Goal: Information Seeking & Learning: Learn about a topic

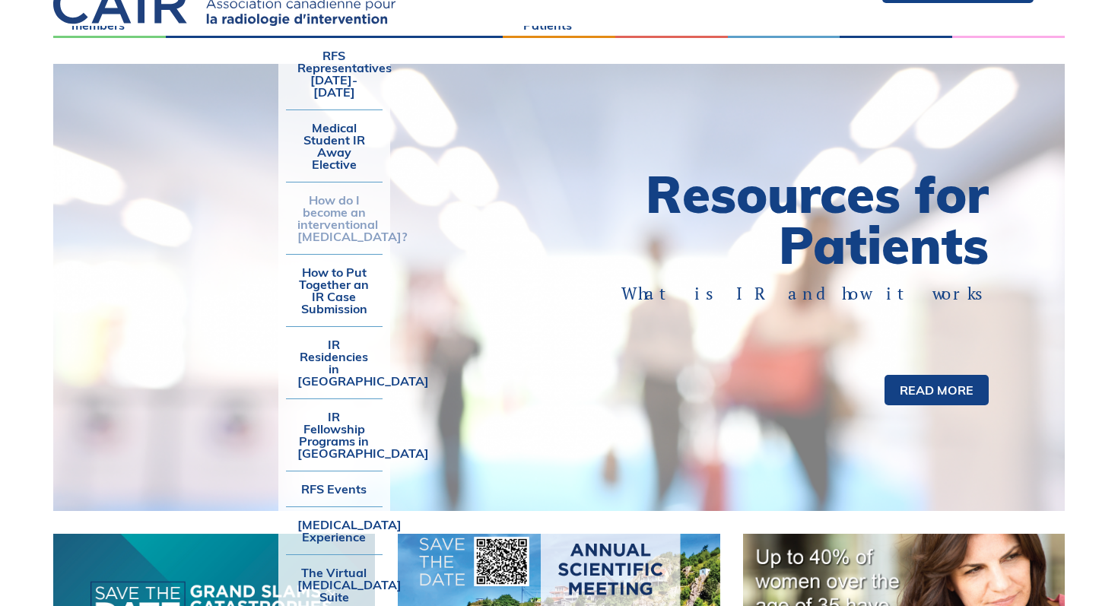
scroll to position [94, 0]
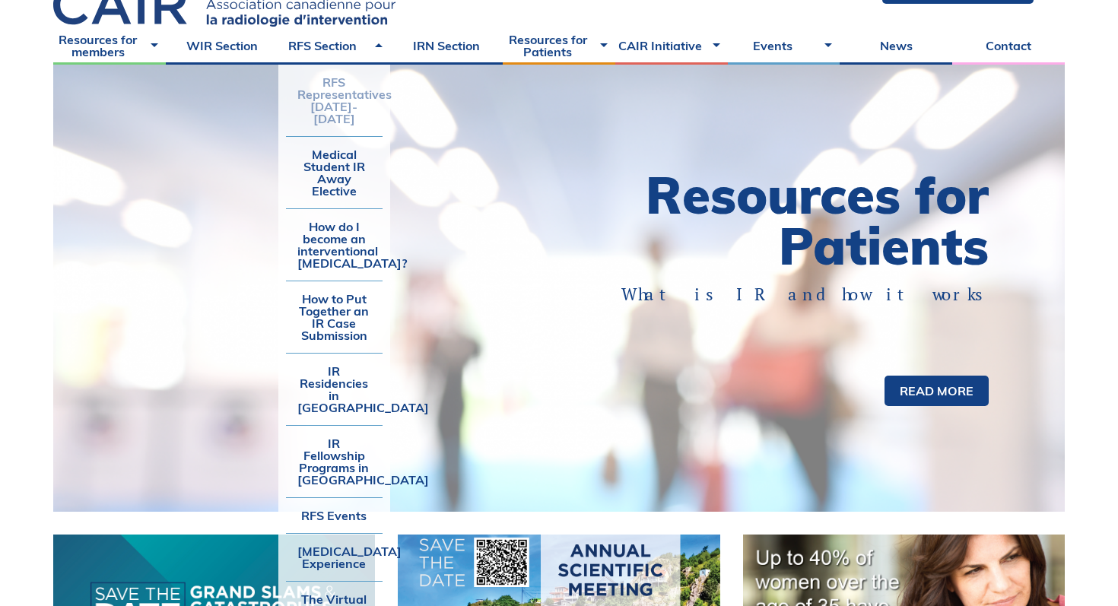
click at [328, 101] on link "RFS Representatives [DATE]-[DATE]" at bounding box center [334, 100] width 97 height 71
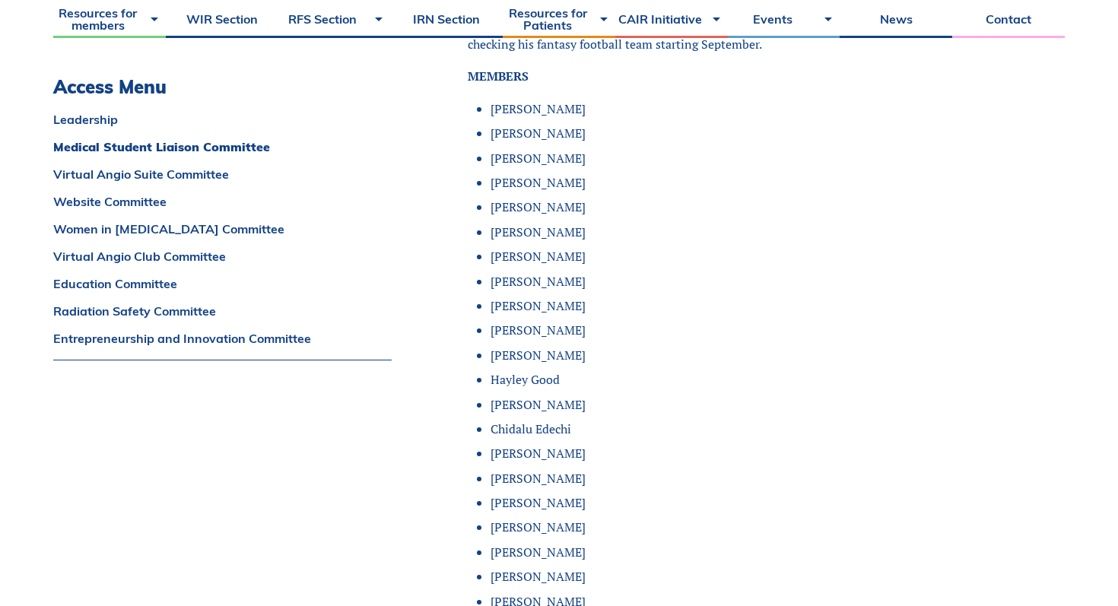
scroll to position [1536, 0]
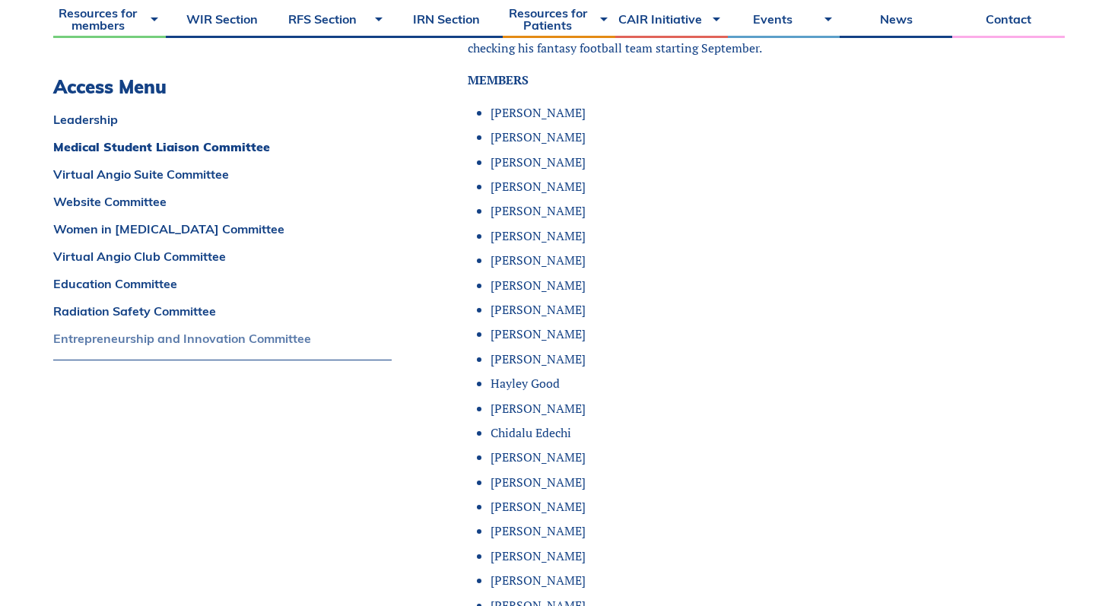
click at [313, 338] on link "Entrepreneurship and Innovation Committee" at bounding box center [222, 338] width 338 height 12
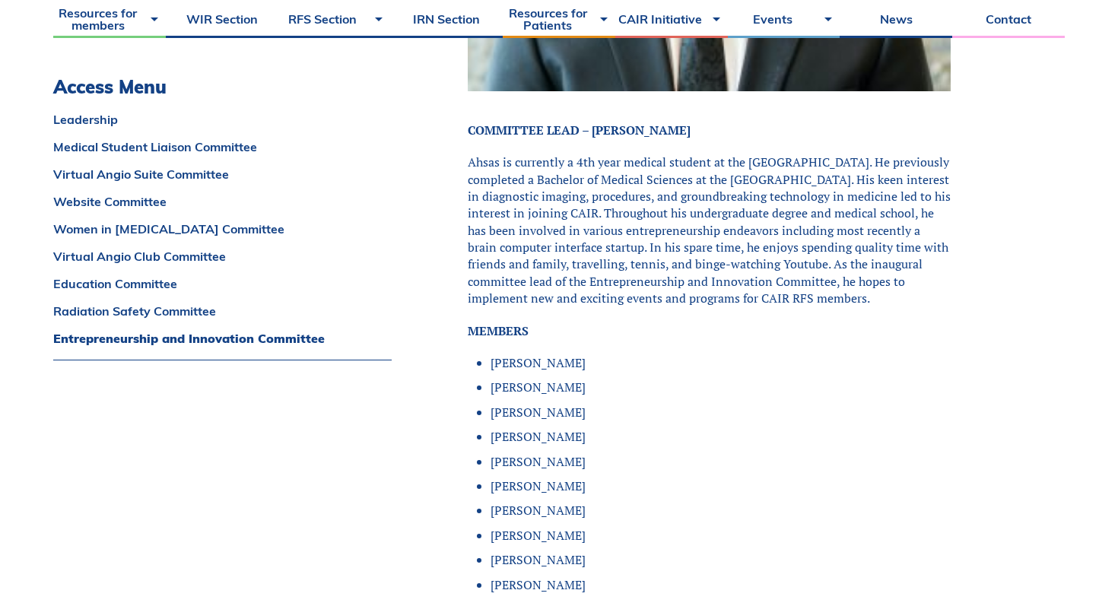
scroll to position [12194, 0]
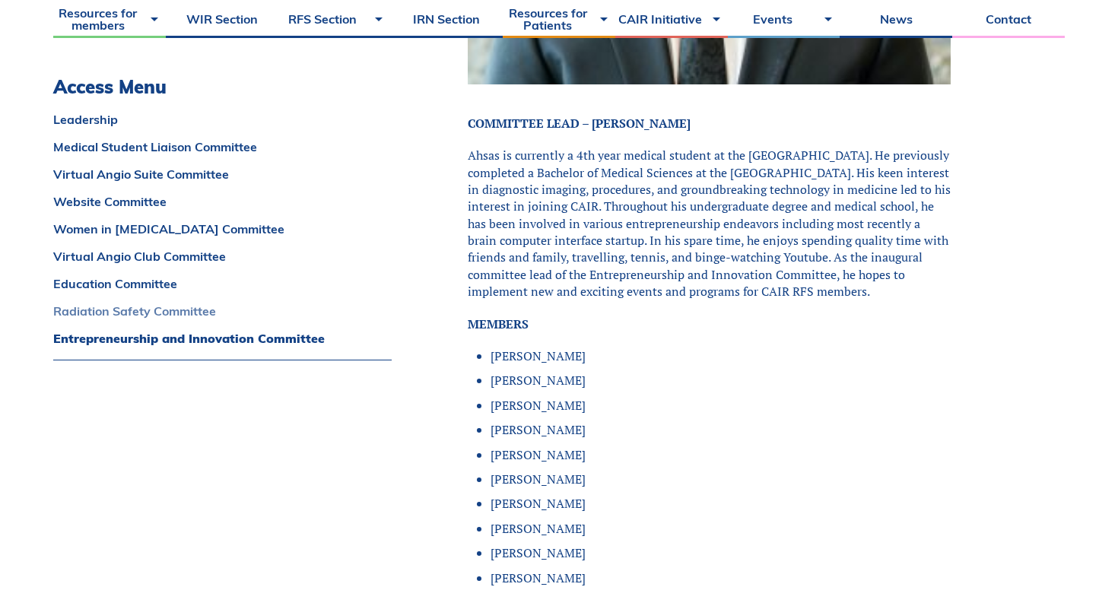
click at [227, 312] on link "Radiation Safety Committee" at bounding box center [222, 311] width 338 height 12
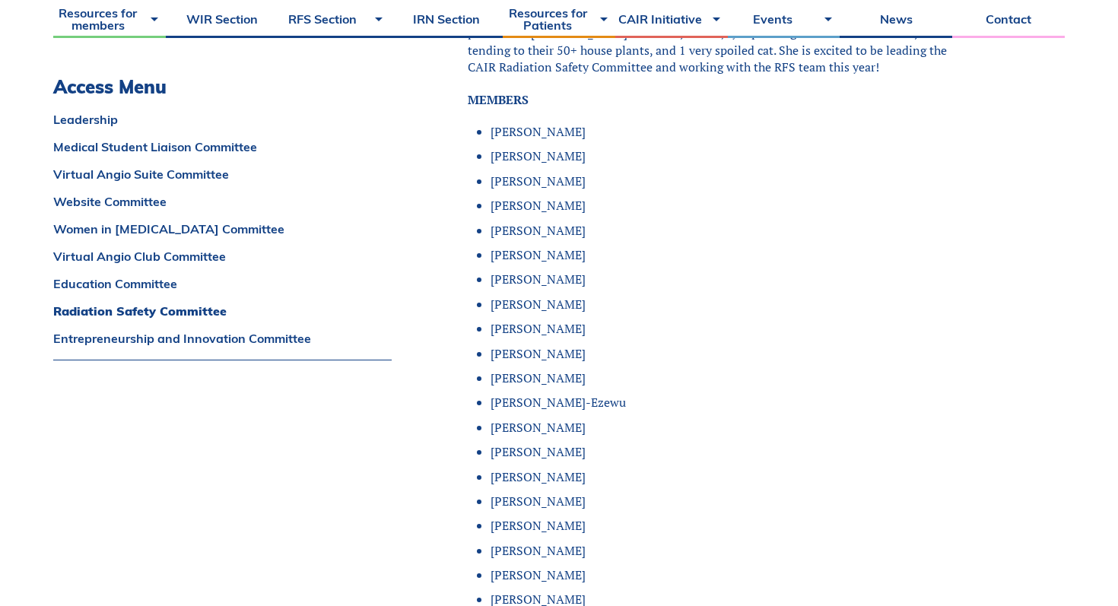
scroll to position [11111, 0]
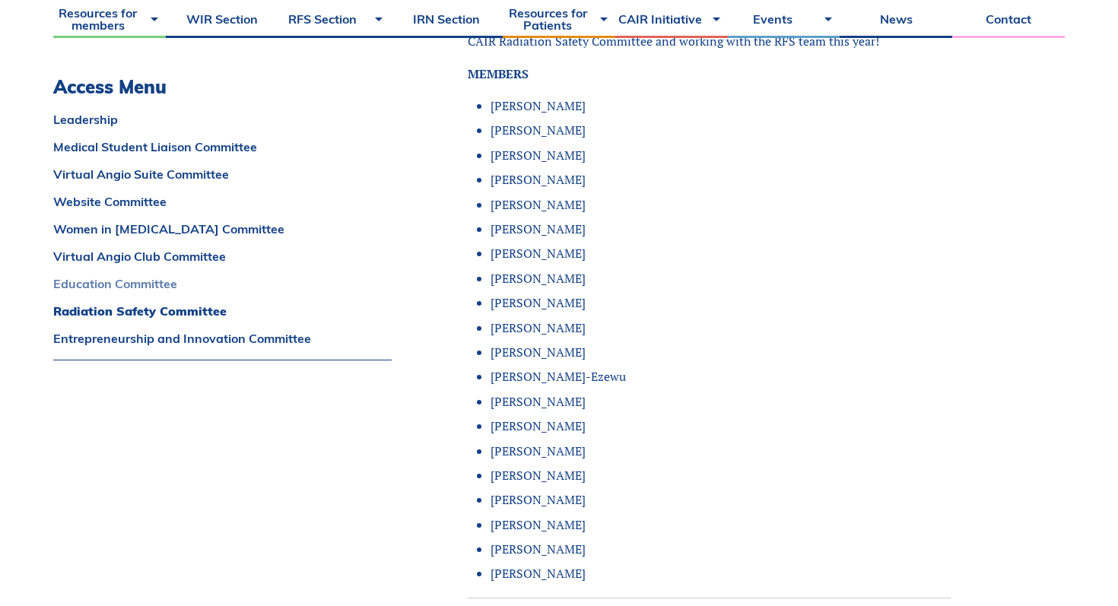
click at [172, 278] on link "Education Committee" at bounding box center [222, 284] width 338 height 12
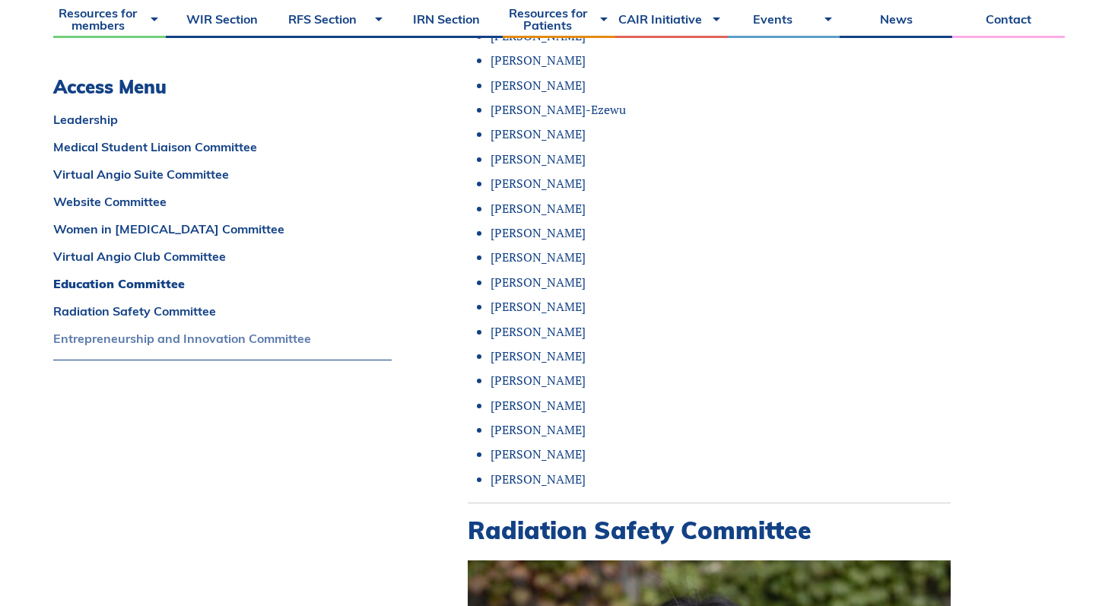
scroll to position [9903, 0]
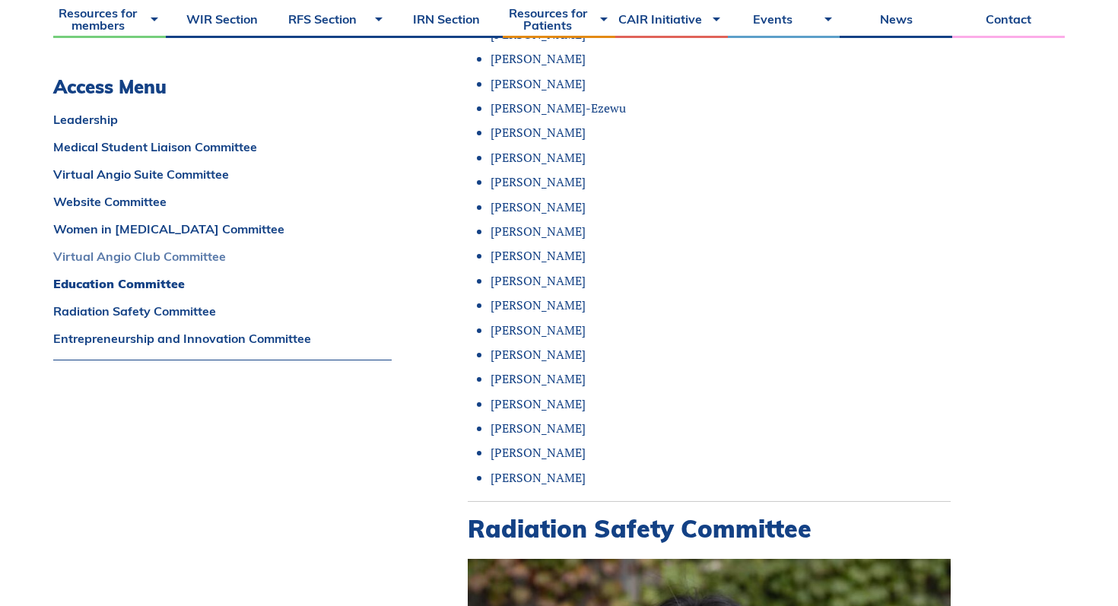
click at [142, 250] on link "Virtual Angio Club Committee" at bounding box center [222, 256] width 338 height 12
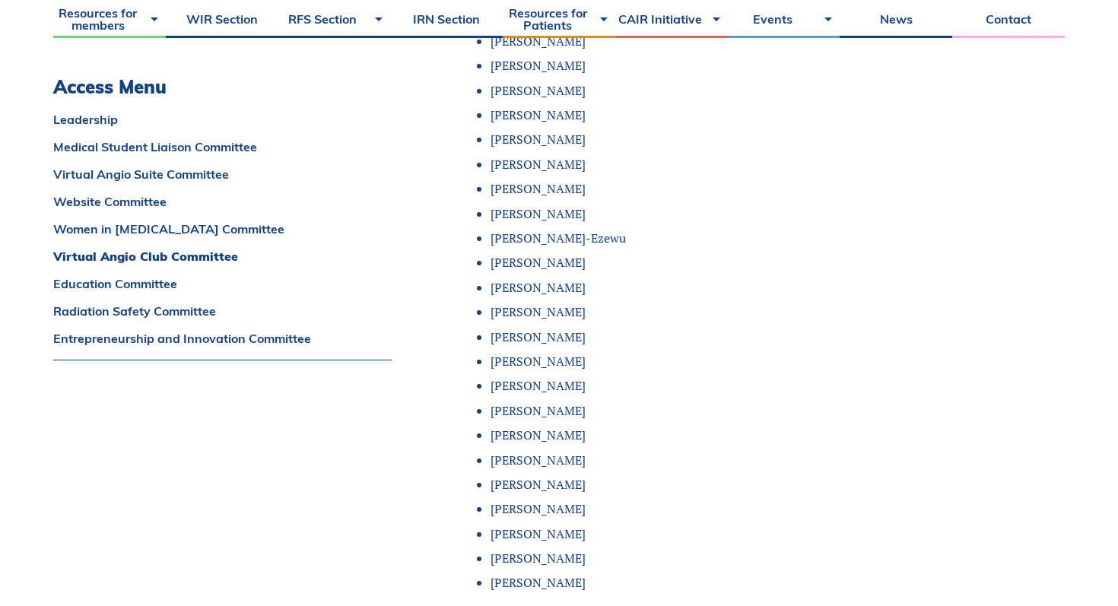
scroll to position [7977, 0]
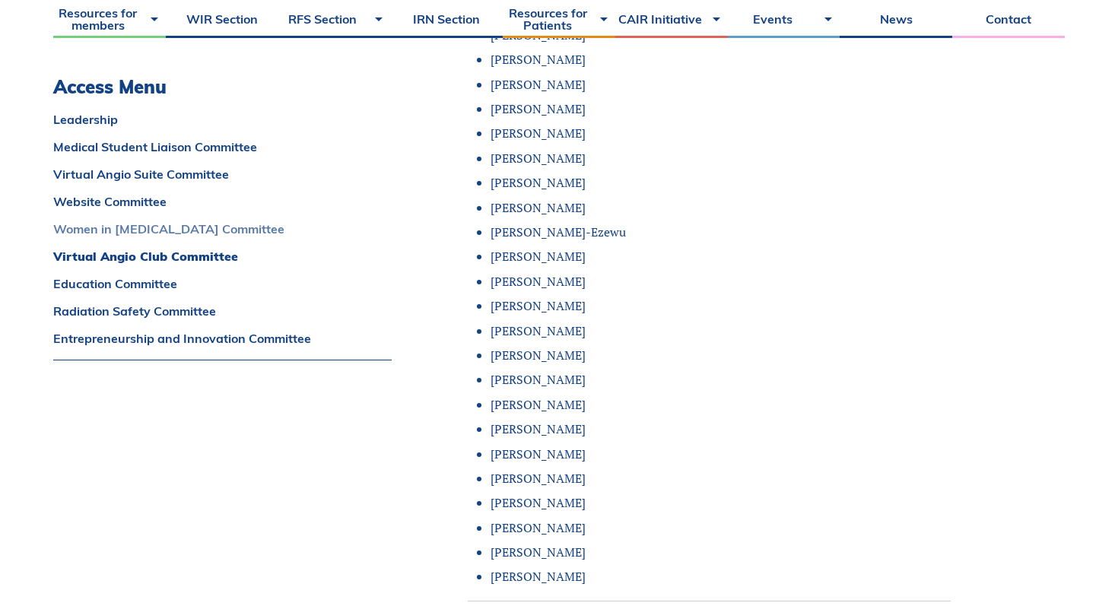
click at [171, 231] on link "Women in Interventional Radiology Committee" at bounding box center [222, 229] width 338 height 12
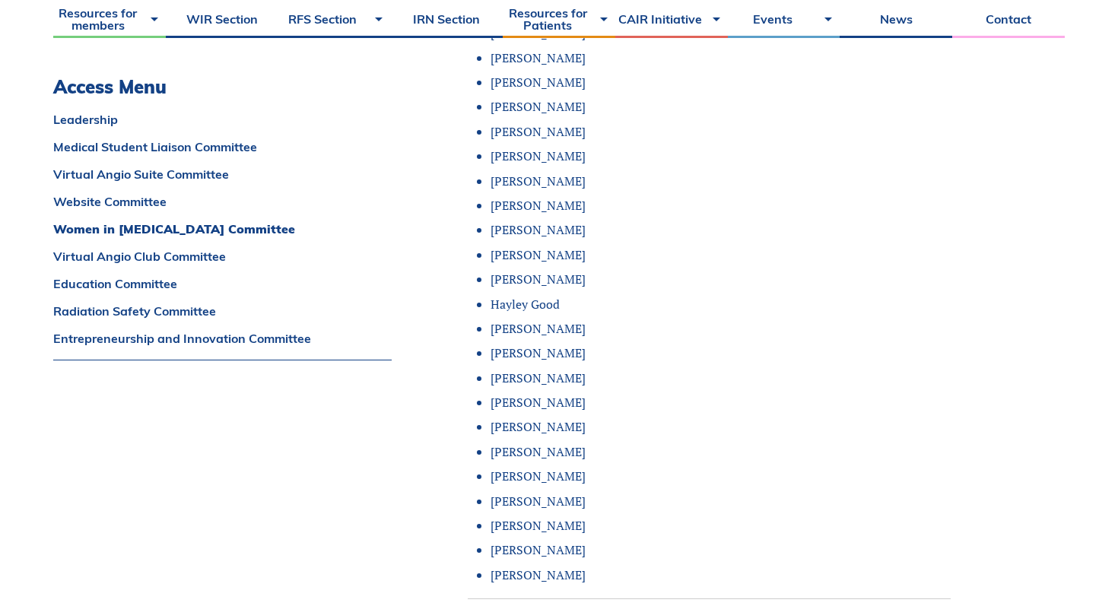
scroll to position [6245, 0]
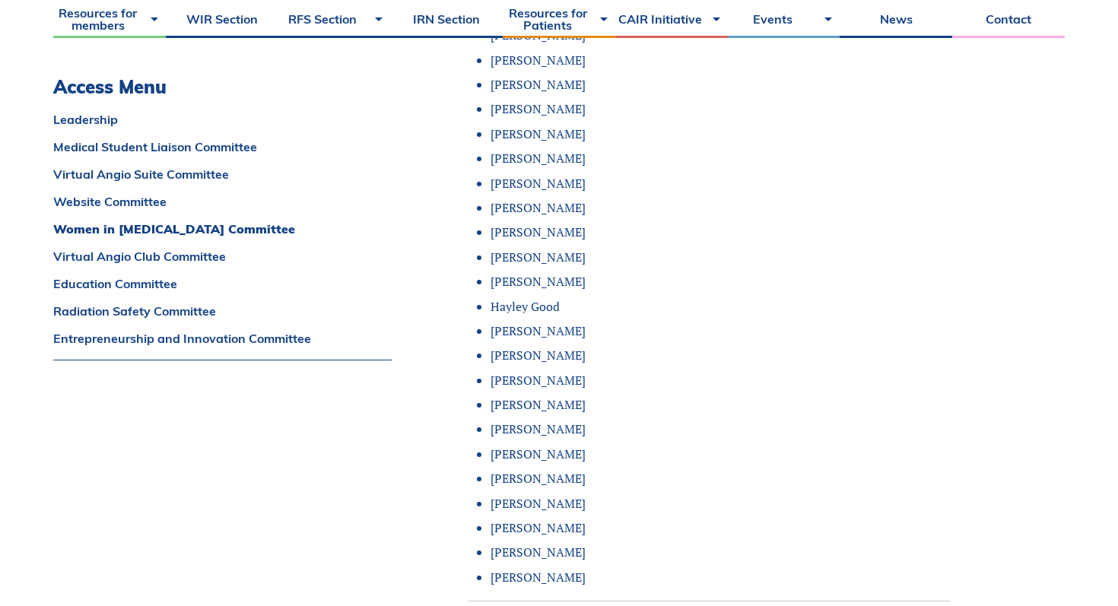
click at [227, 208] on div "Leadership Medical Student Liaison Committee Virtual Angio Suite Committee Webs…" at bounding box center [222, 236] width 338 height 247
click at [151, 198] on link "Website Committee" at bounding box center [222, 201] width 338 height 12
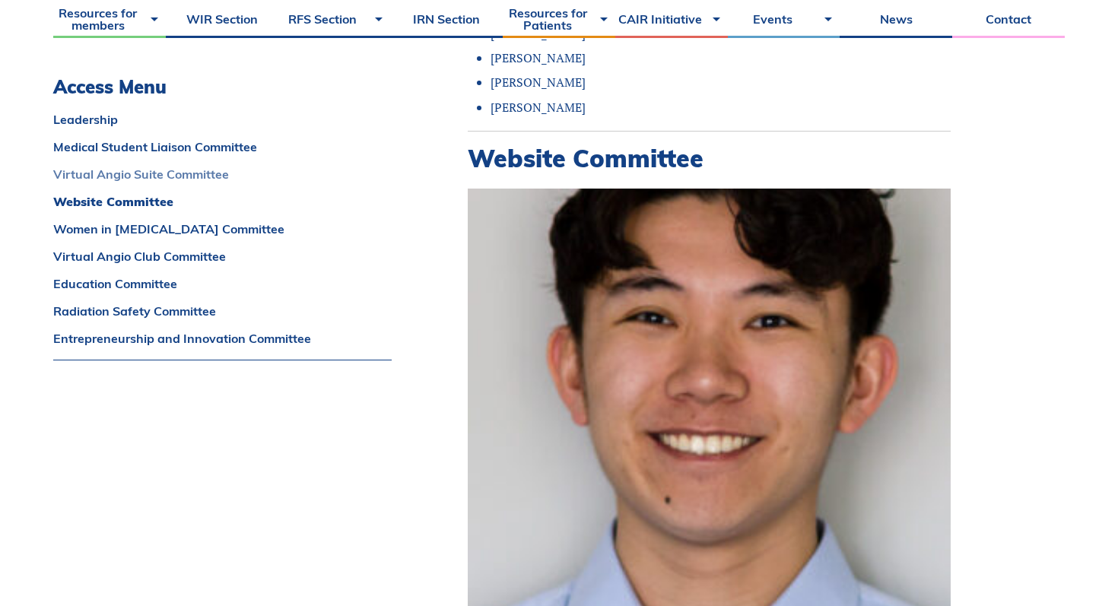
click at [164, 179] on link "Virtual Angio Suite Committee" at bounding box center [222, 174] width 338 height 12
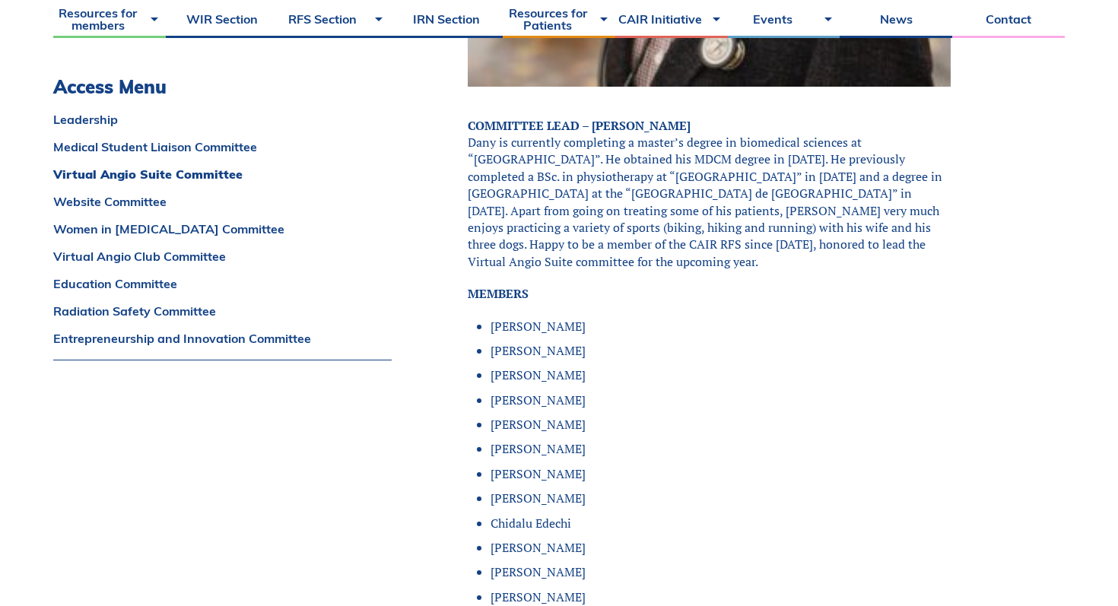
scroll to position [3576, 0]
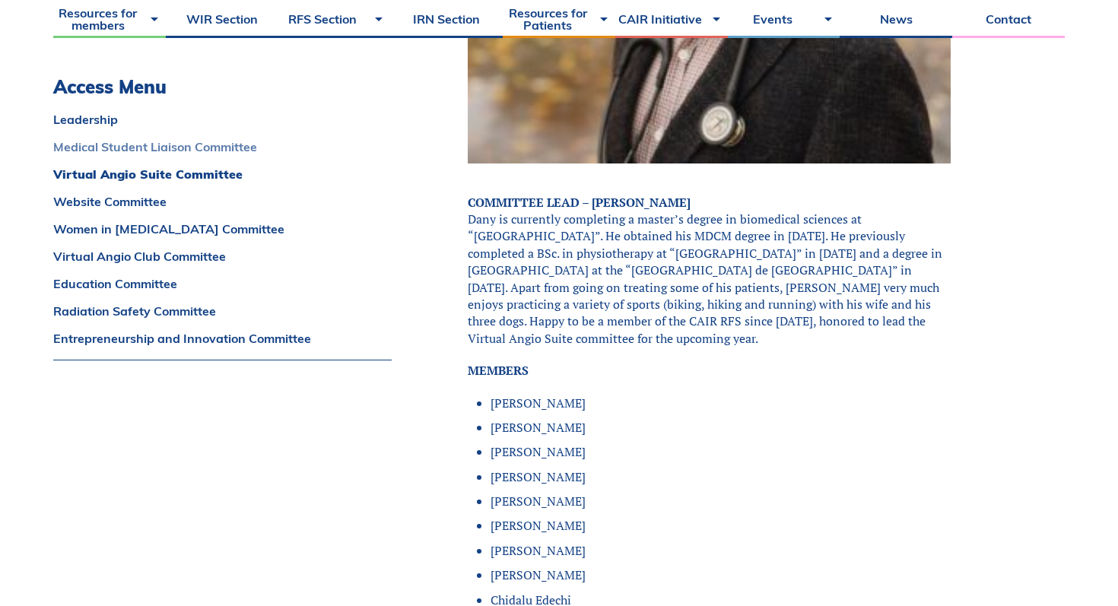
click at [227, 144] on link "Medical Student Liaison Committee" at bounding box center [222, 147] width 338 height 12
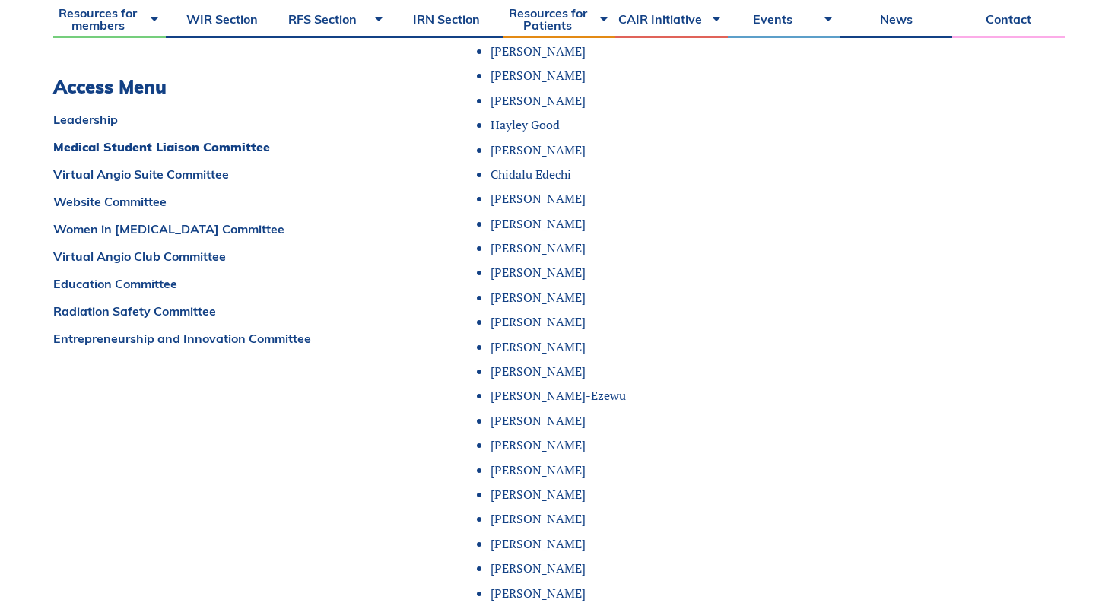
scroll to position [1796, 0]
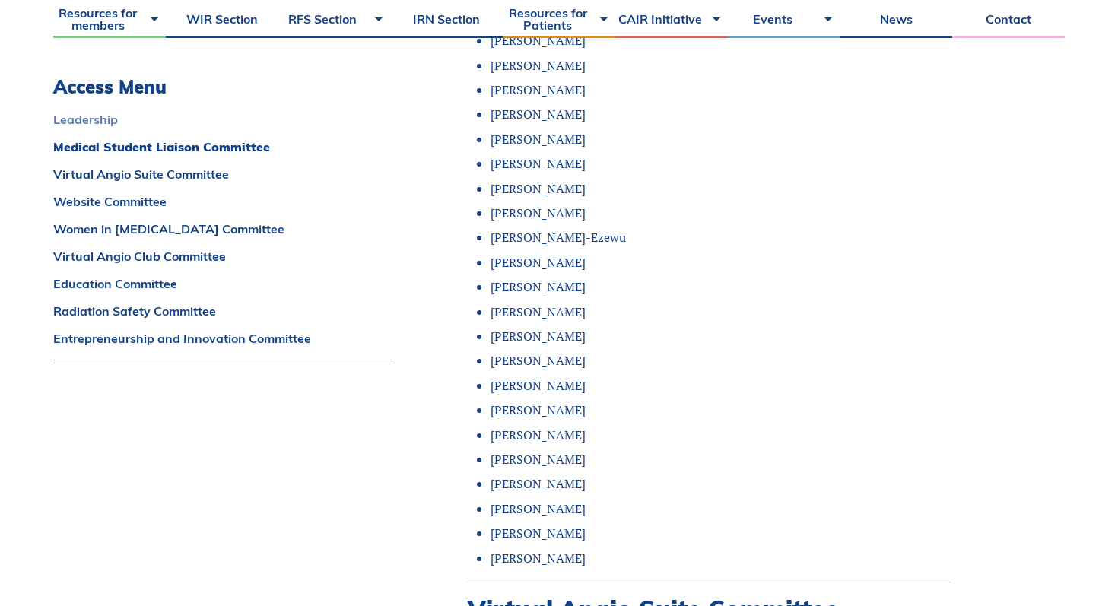
click at [92, 123] on link "Leadership" at bounding box center [222, 119] width 338 height 12
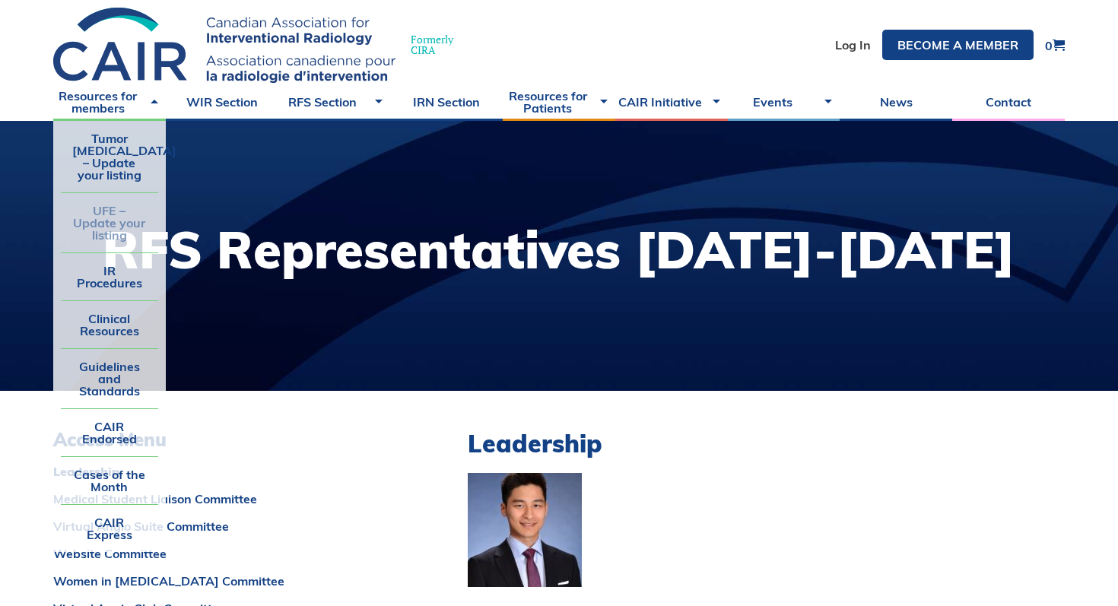
scroll to position [0, 0]
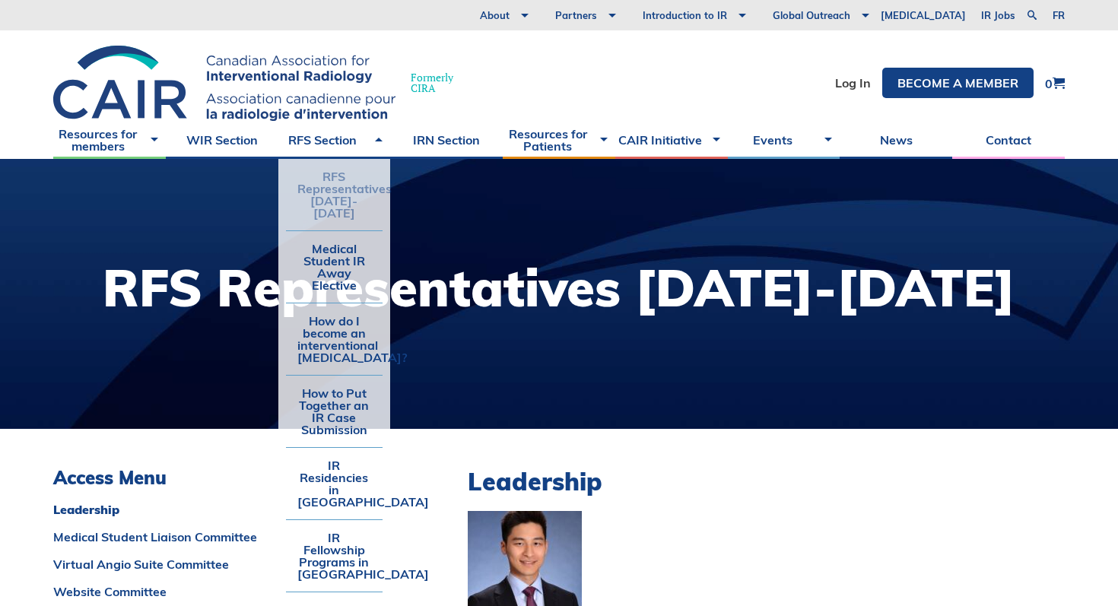
click at [319, 202] on li "RFS Representatives [DATE]-[DATE]" at bounding box center [334, 194] width 97 height 71
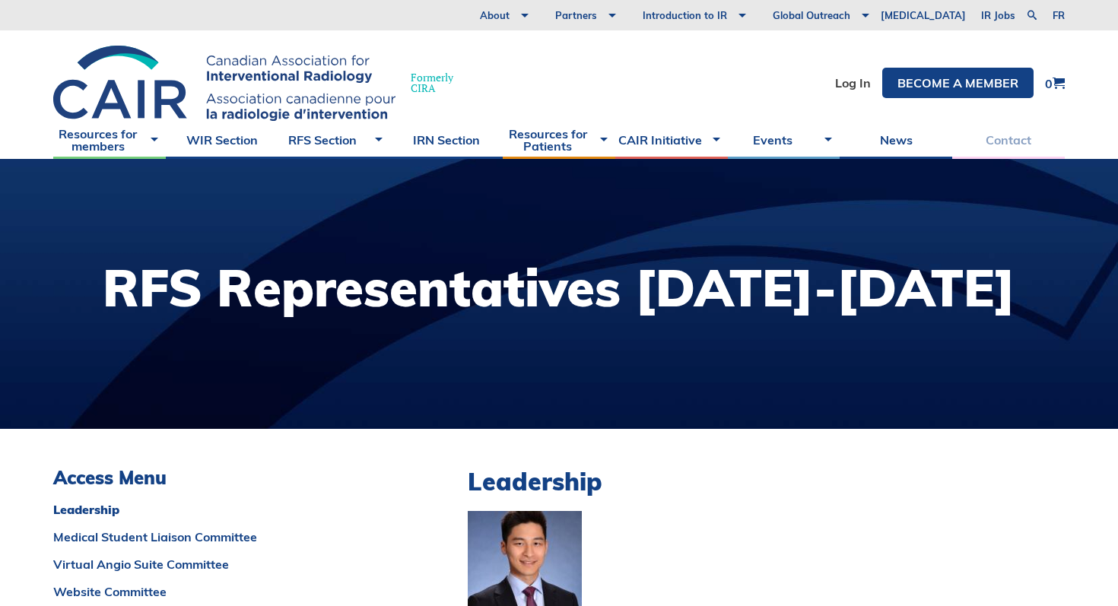
click at [989, 139] on link "Contact" at bounding box center [1008, 140] width 113 height 38
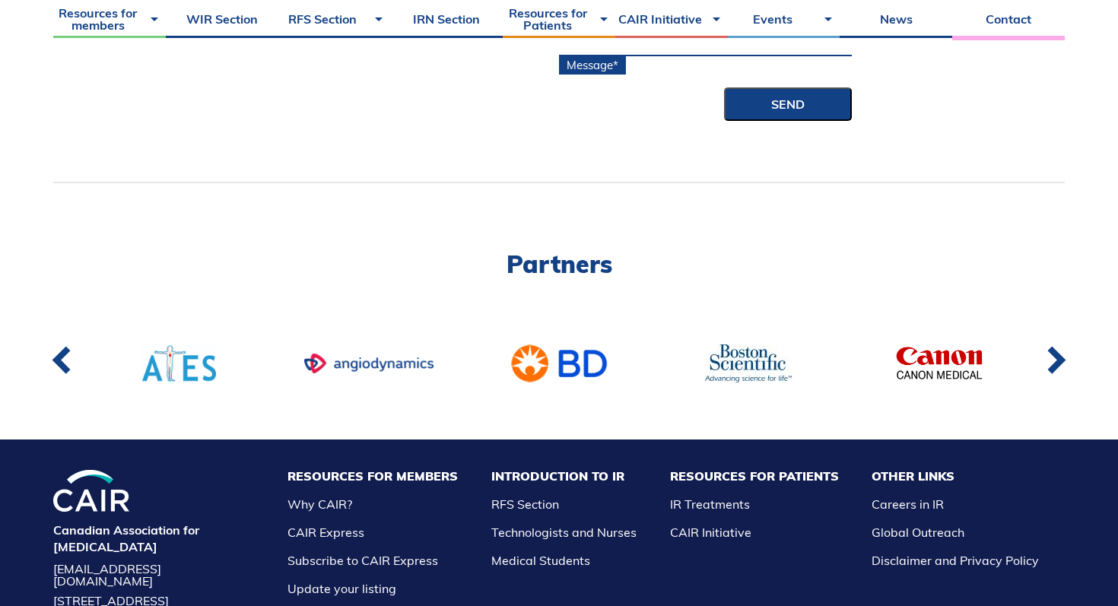
scroll to position [910, 0]
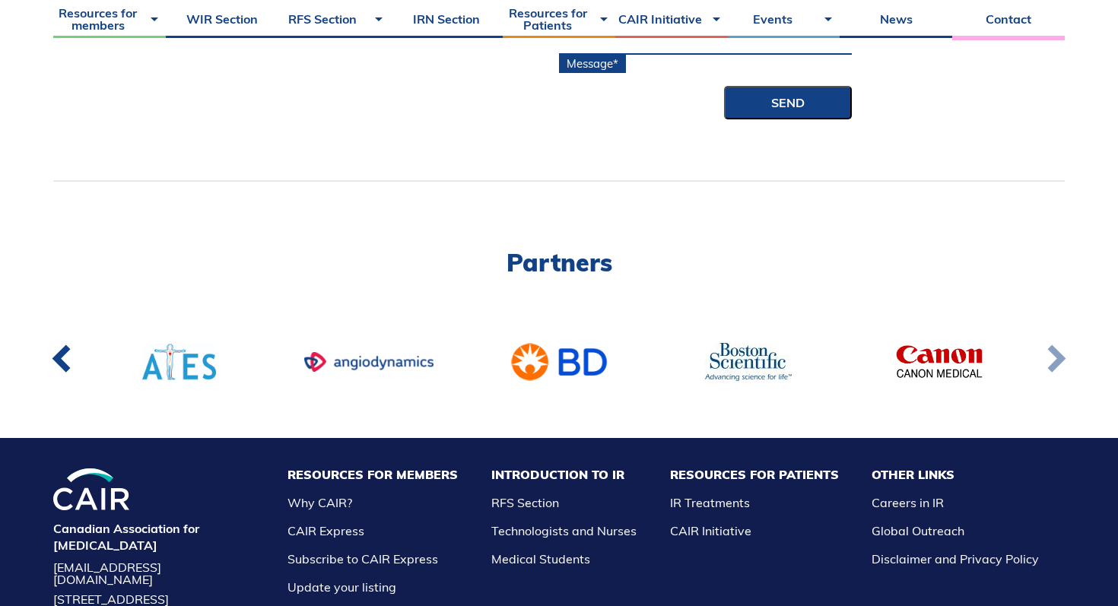
click at [1048, 368] on link at bounding box center [1054, 362] width 49 height 56
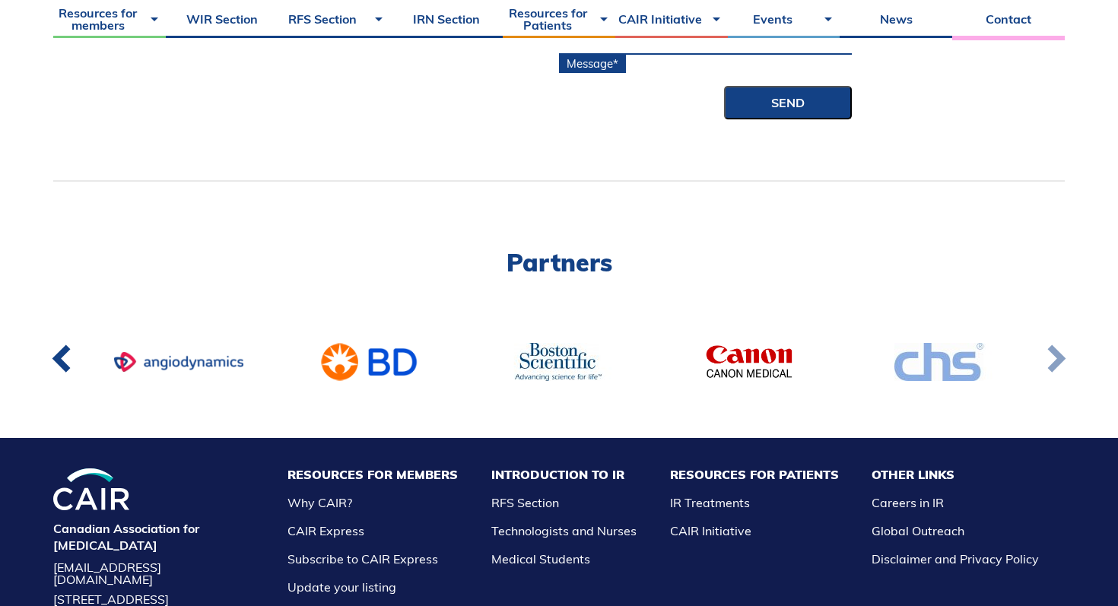
click at [1048, 368] on link at bounding box center [1054, 362] width 49 height 56
click at [1054, 365] on link at bounding box center [1054, 362] width 49 height 56
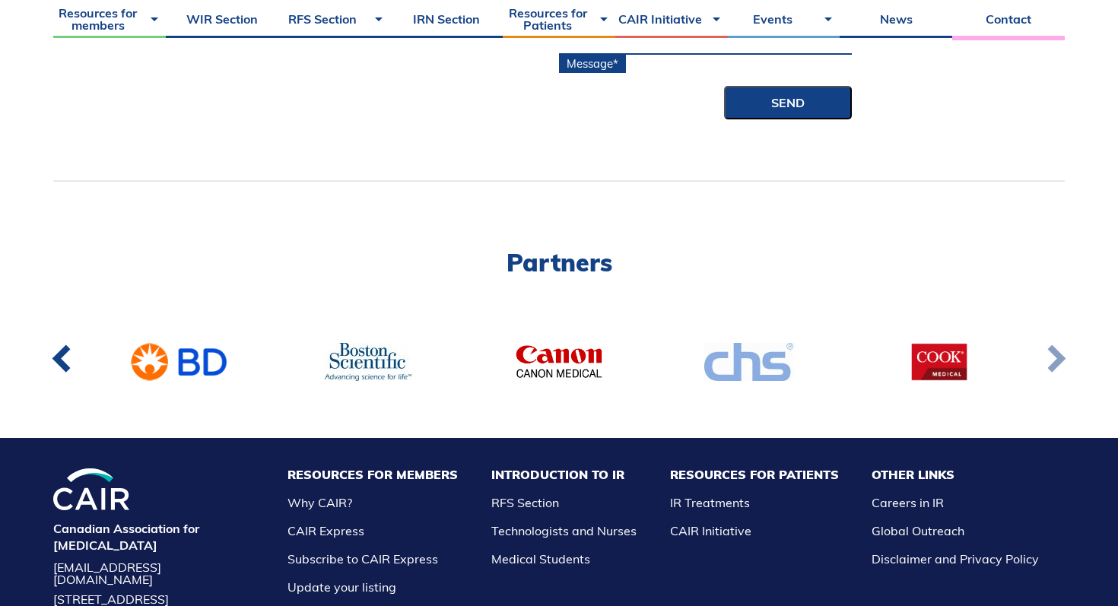
click at [1054, 365] on link at bounding box center [1054, 362] width 49 height 56
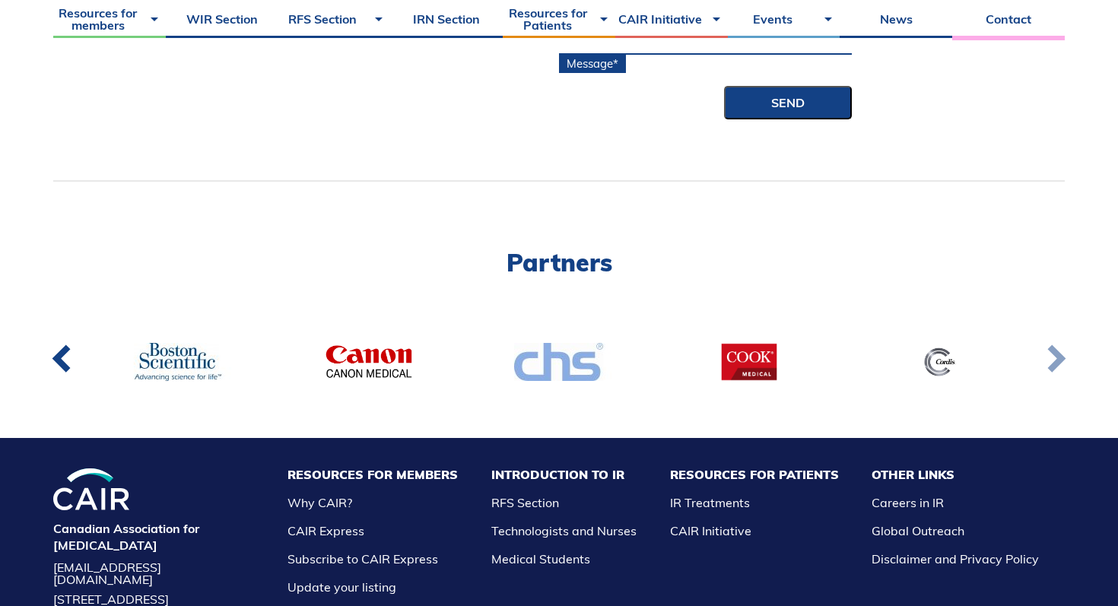
click at [1054, 365] on link at bounding box center [1054, 362] width 49 height 56
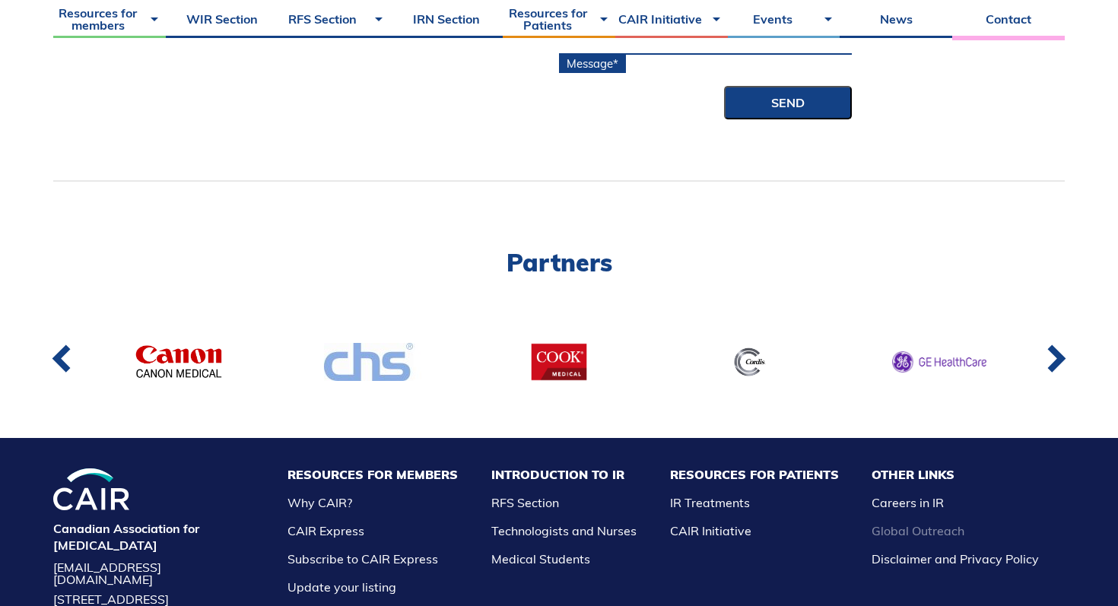
click at [944, 533] on link "Global Outreach" at bounding box center [917, 530] width 93 height 15
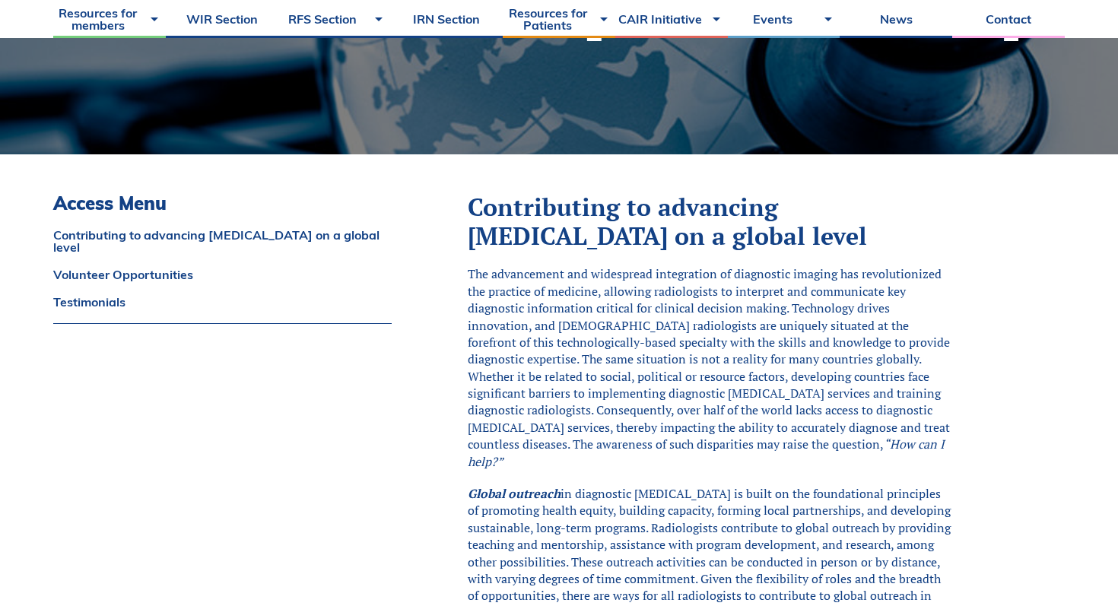
scroll to position [276, 0]
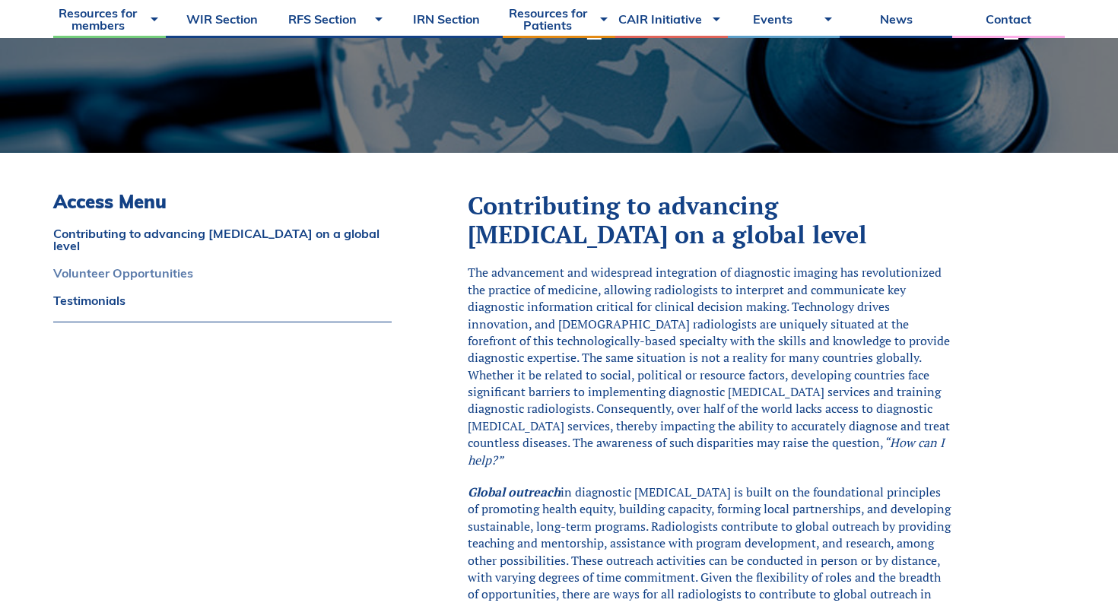
click at [159, 274] on link "Volunteer Opportunities" at bounding box center [222, 273] width 338 height 12
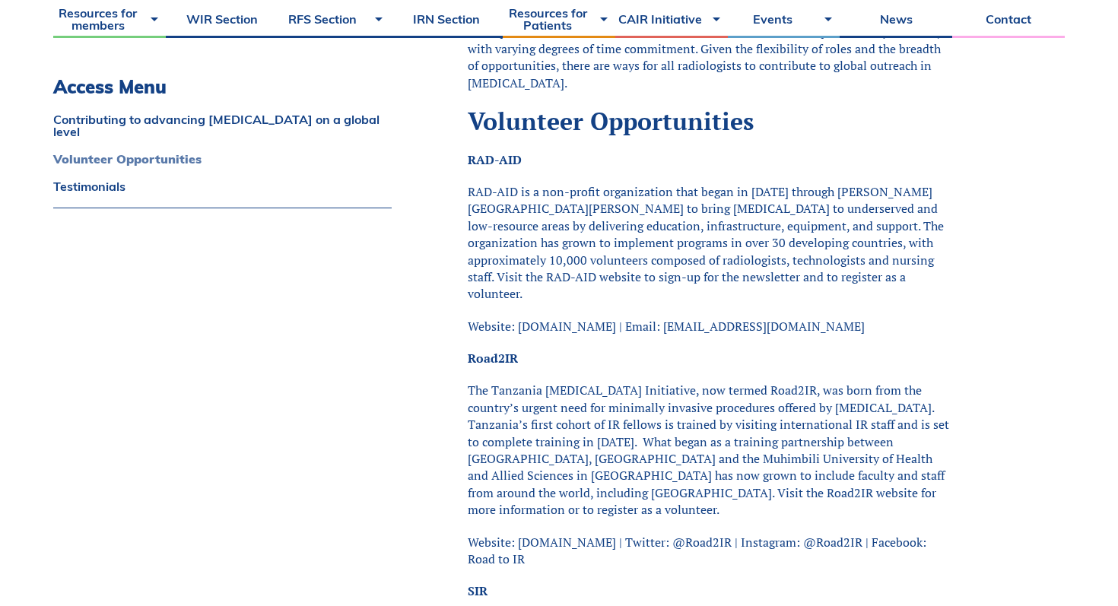
scroll to position [818, 0]
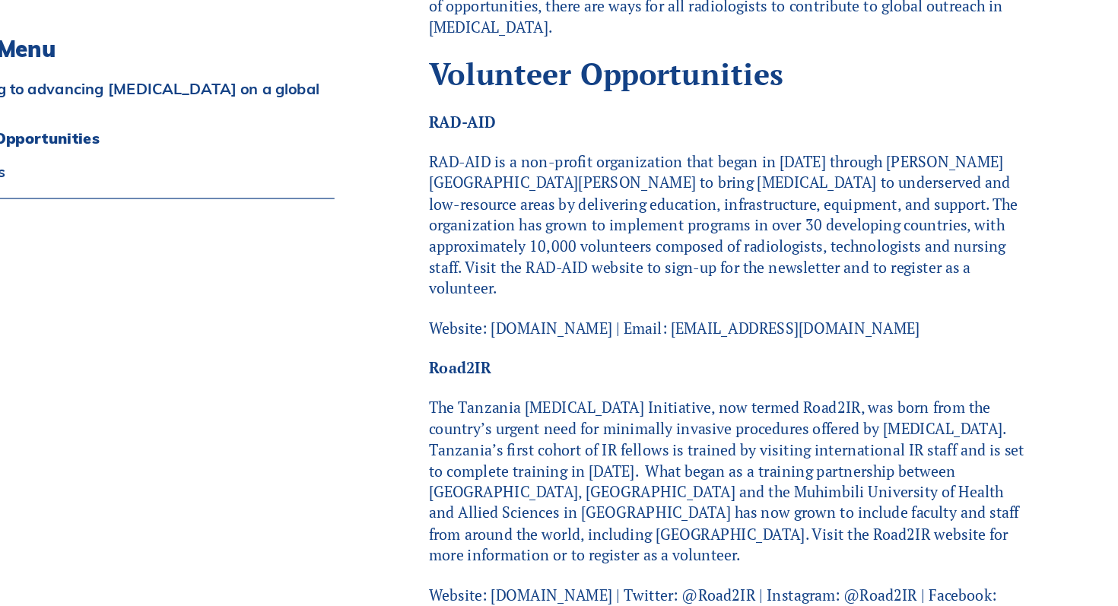
click at [632, 243] on p "RAD-AID is a non-profit organization that began in 2008 through Johns Hopkins t…" at bounding box center [709, 229] width 483 height 119
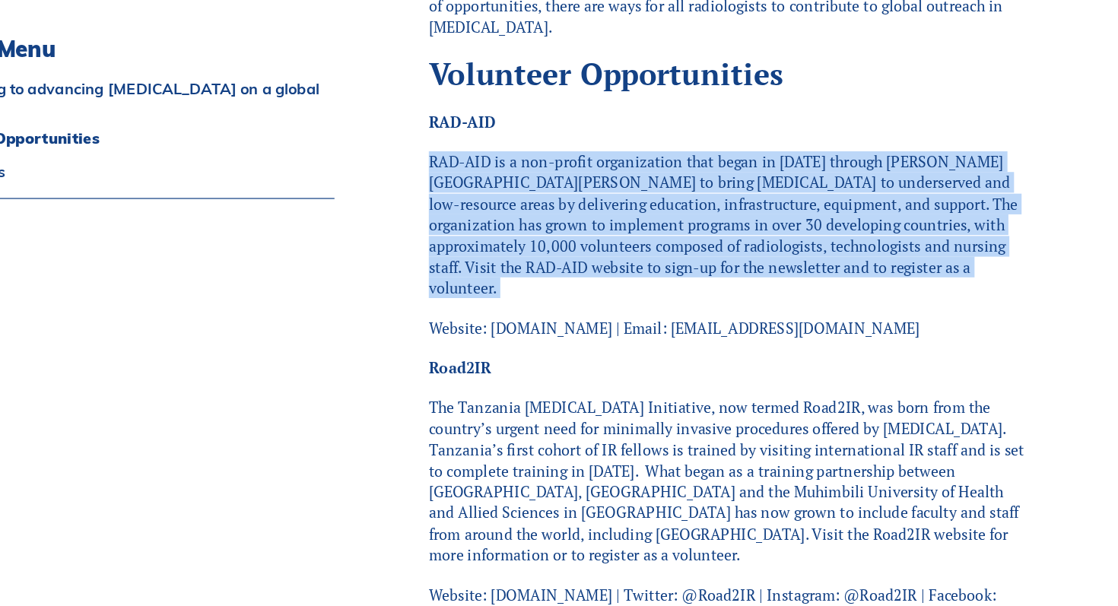
click at [632, 243] on p "RAD-AID is a non-profit organization that began in 2008 through Johns Hopkins t…" at bounding box center [709, 229] width 483 height 119
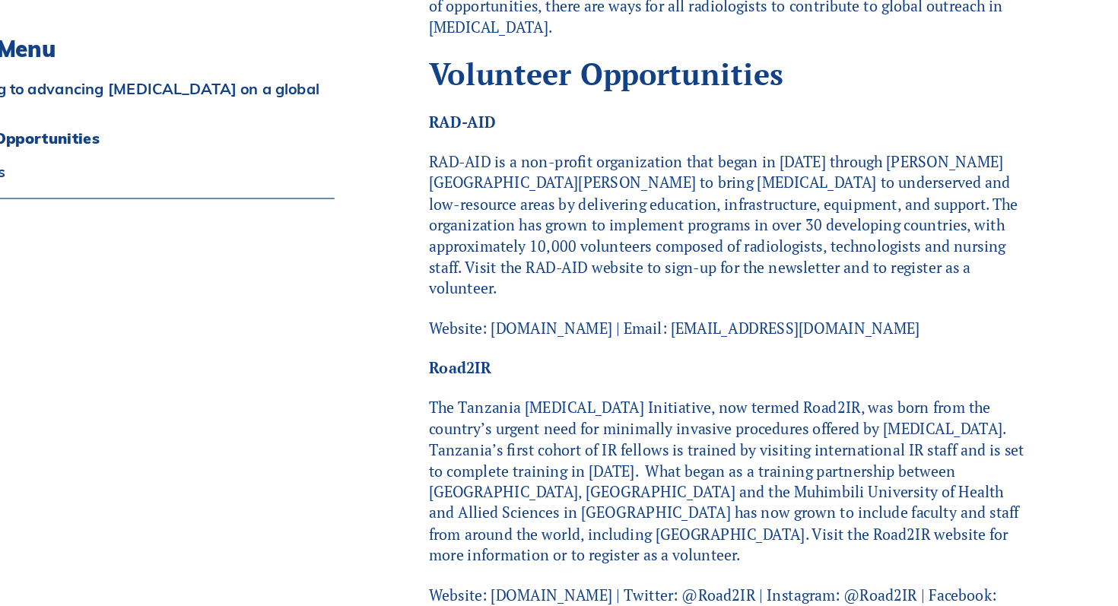
click at [624, 393] on p "The Tanzania Interventional Radiology Initiative, now termed Road2IR, was born …" at bounding box center [709, 436] width 483 height 136
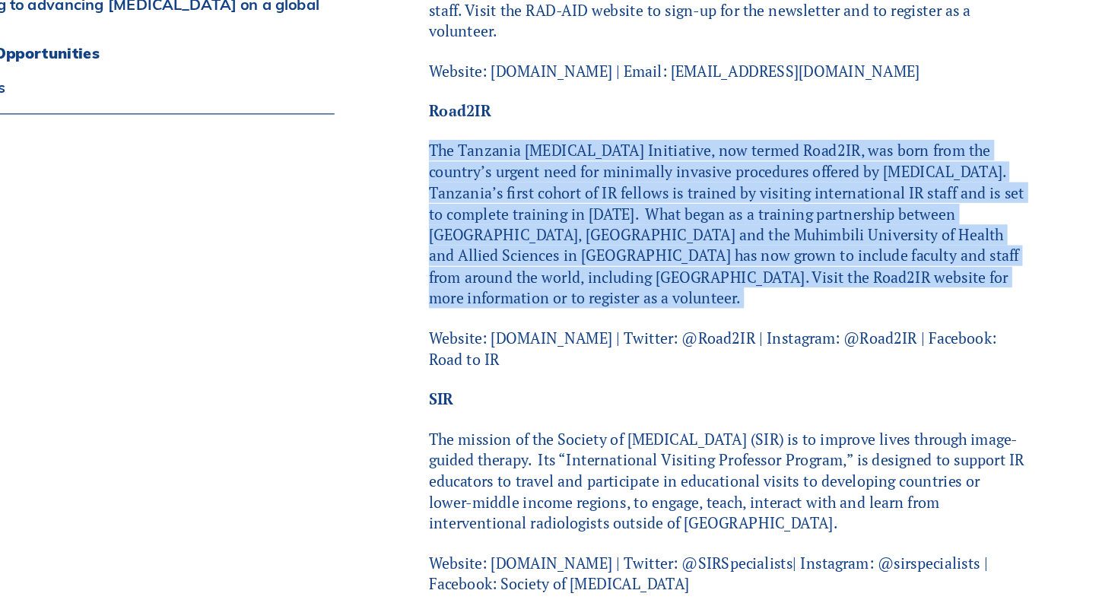
scroll to position [961, 0]
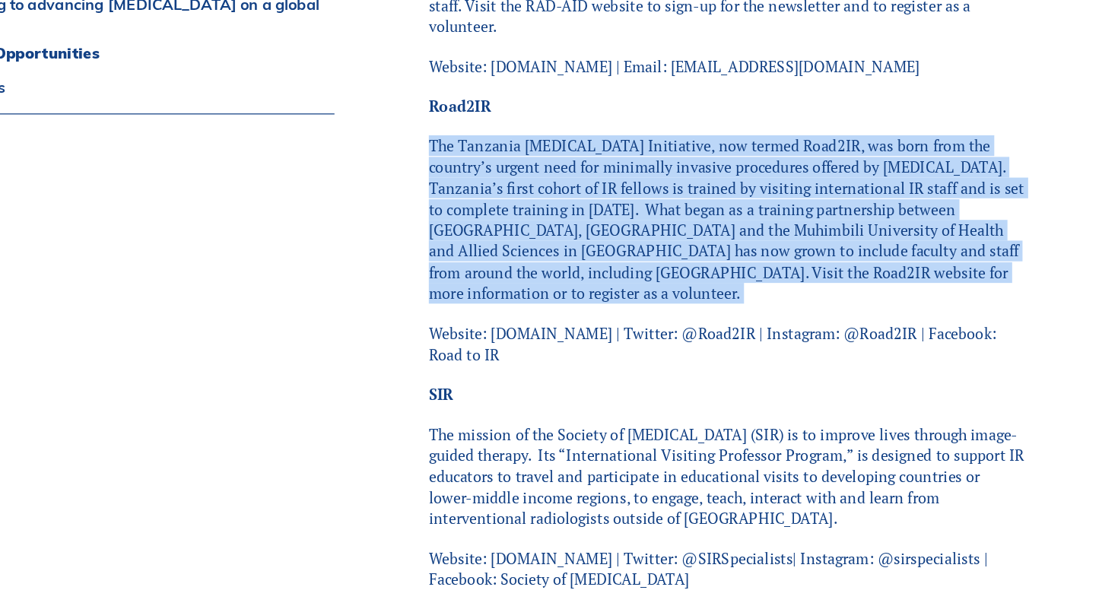
click at [611, 559] on p "Website: sirweb.org | Twitter: @SIRSpecialists| Instagram: @sirspecialists | Fa…" at bounding box center [709, 576] width 483 height 34
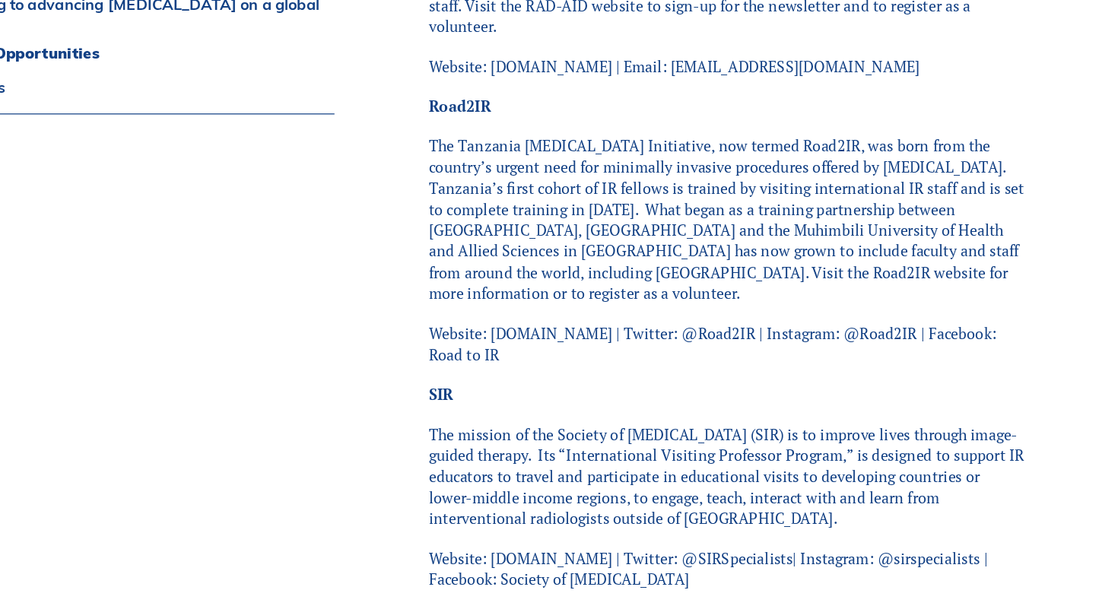
click at [611, 559] on p "Website: sirweb.org | Twitter: @SIRSpecialists| Instagram: @sirspecialists | Fa…" at bounding box center [709, 576] width 483 height 34
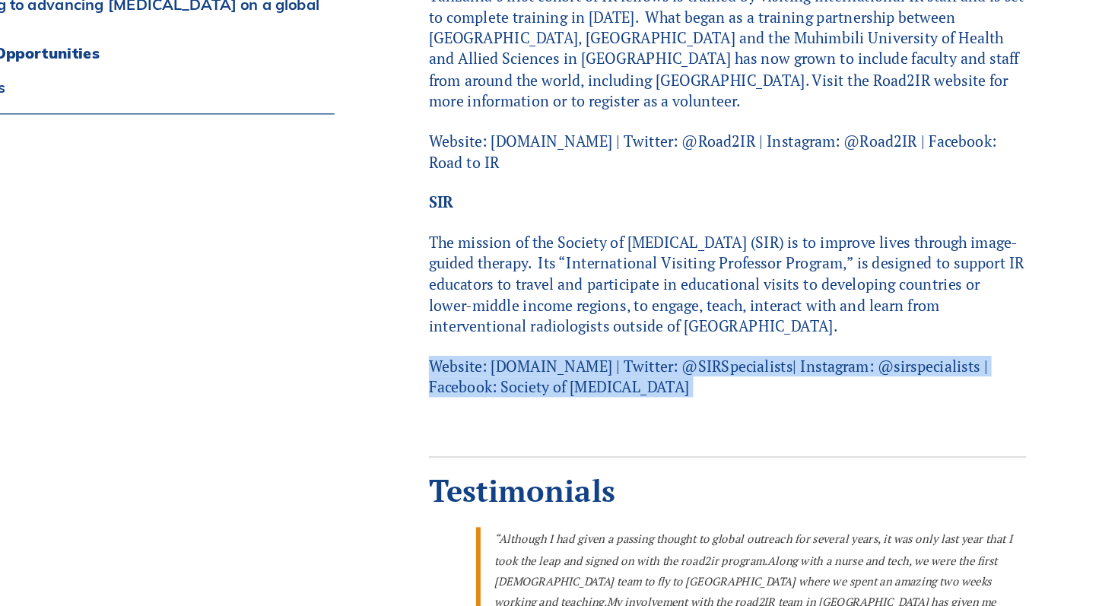
scroll to position [1183, 0]
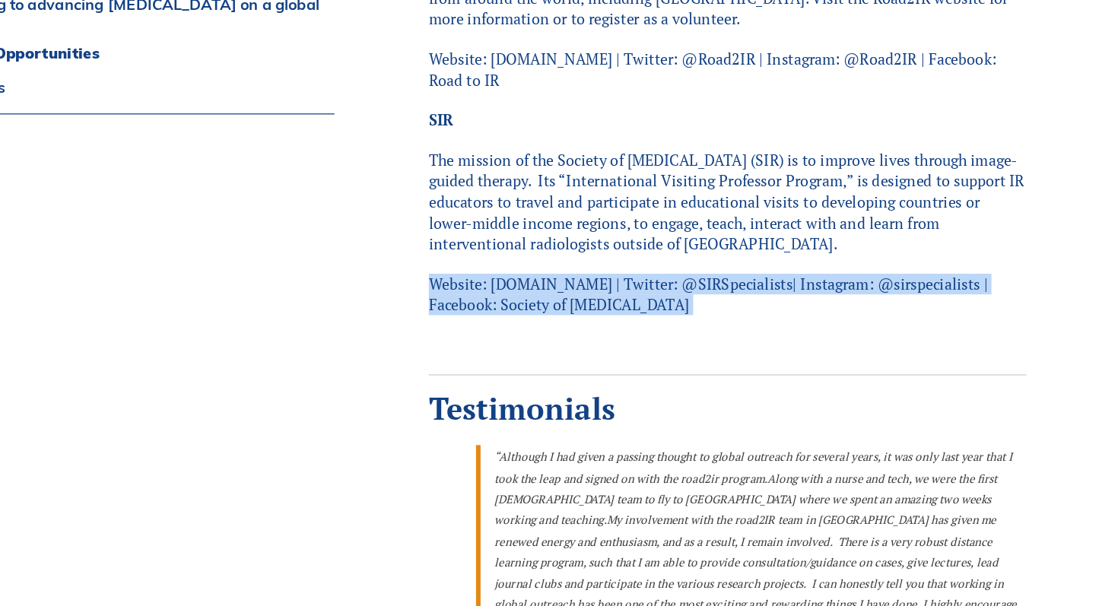
click at [611, 526] on p "“ Although I had given a passing thought to global outreach for several years, …" at bounding box center [728, 552] width 445 height 154
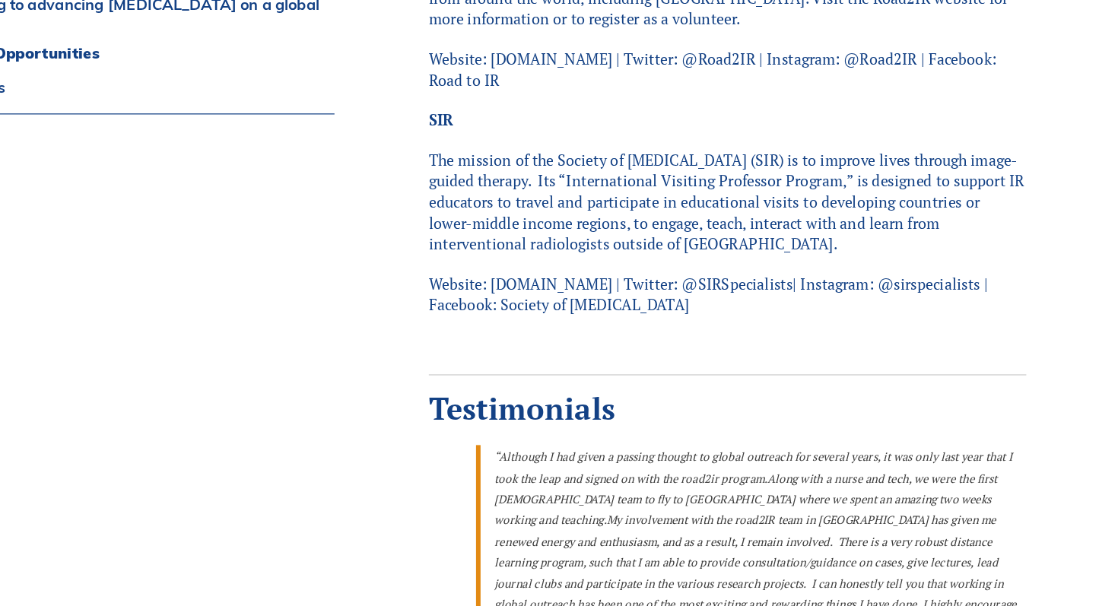
click at [611, 526] on p "“ Although I had given a passing thought to global outreach for several years, …" at bounding box center [728, 552] width 445 height 154
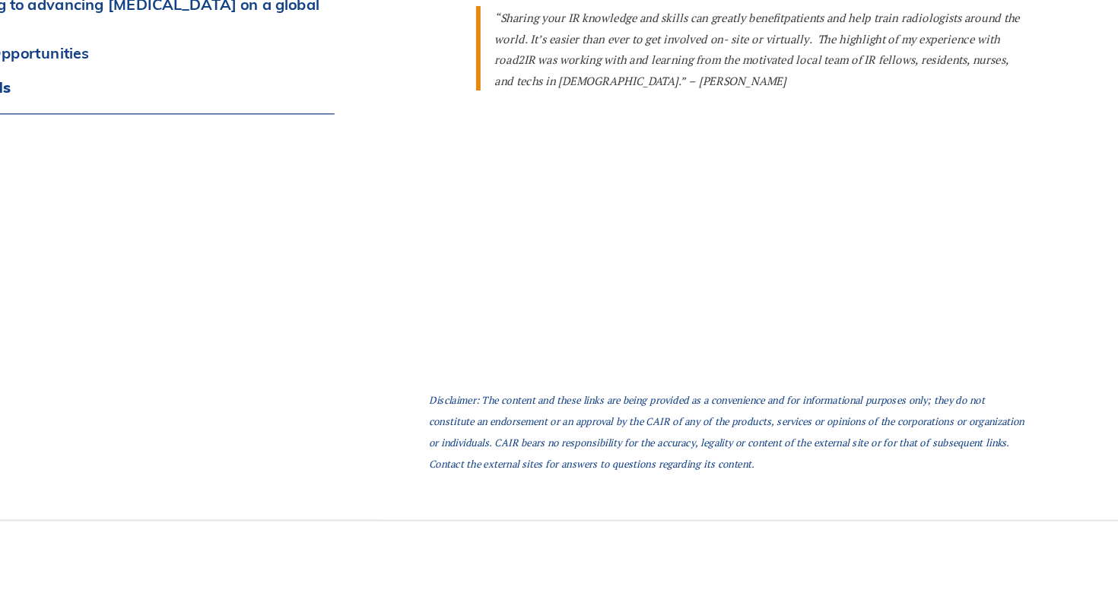
scroll to position [1743, 0]
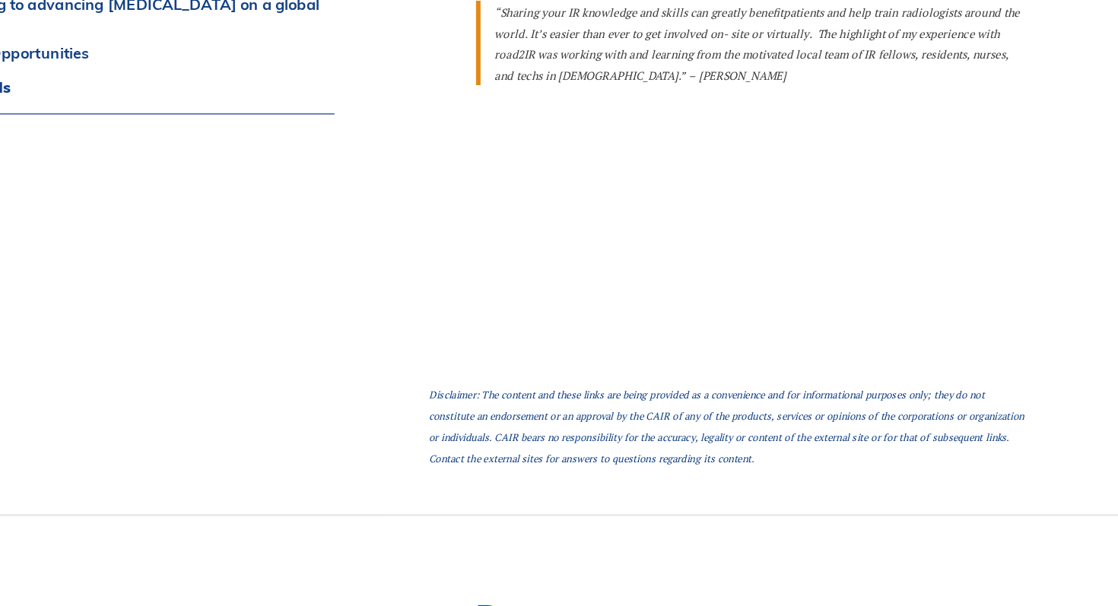
click at [659, 430] on span "Disclaimer: The content and these links are being provided as a convenience and…" at bounding box center [708, 461] width 481 height 62
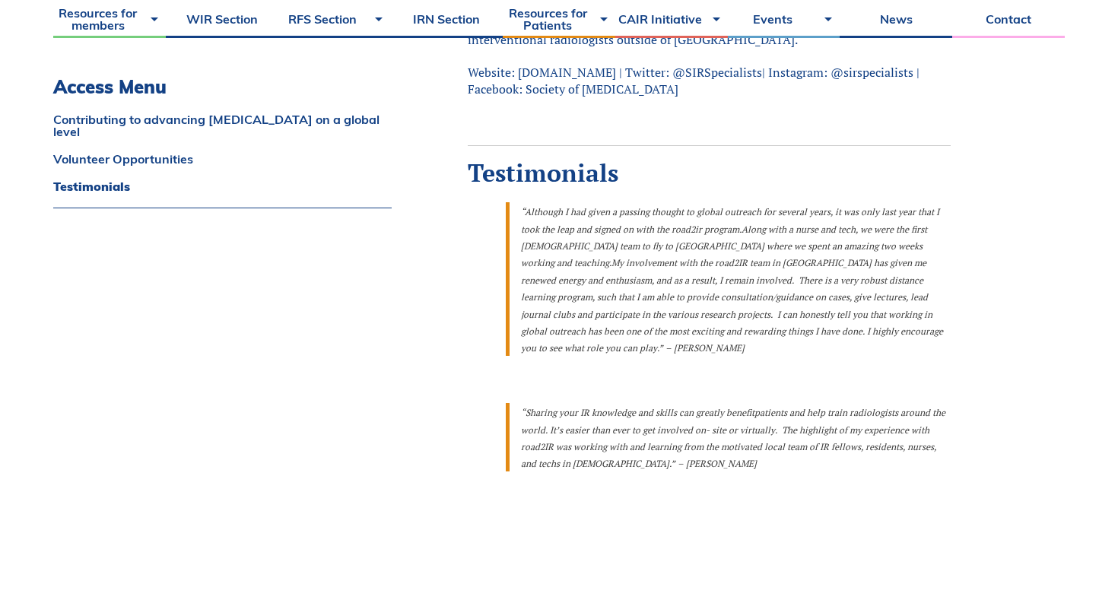
scroll to position [1454, 0]
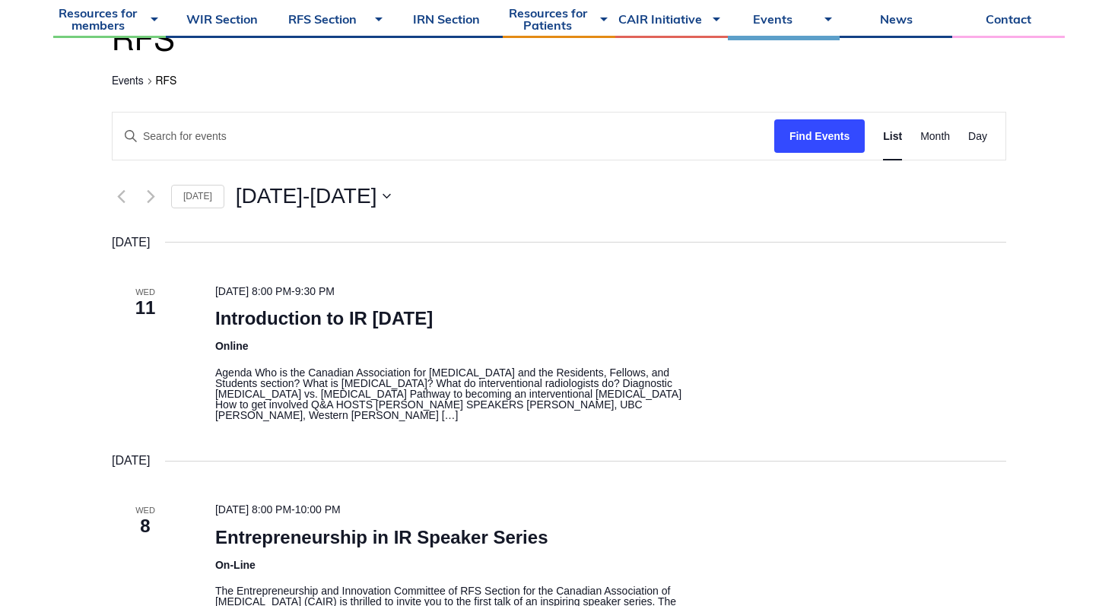
scroll to position [712, 0]
